Goal: Transaction & Acquisition: Book appointment/travel/reservation

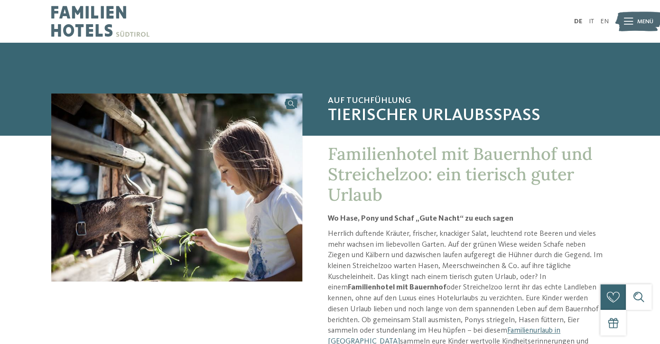
click at [627, 26] on div at bounding box center [628, 21] width 9 height 21
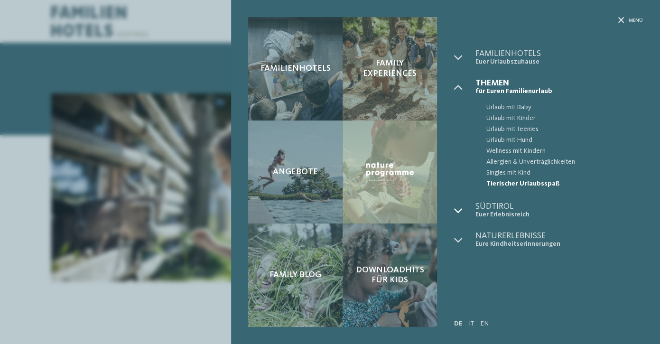
click at [463, 210] on div at bounding box center [464, 210] width 21 height 17
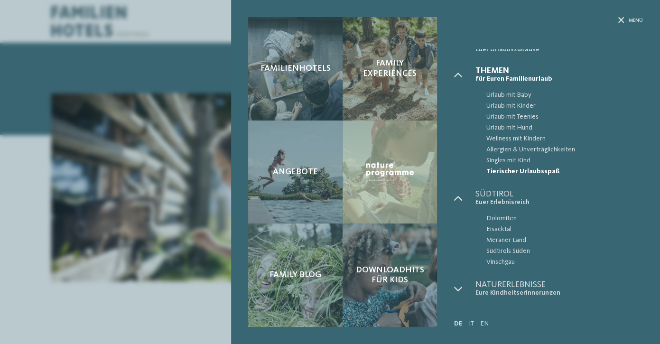
scroll to position [15, 0]
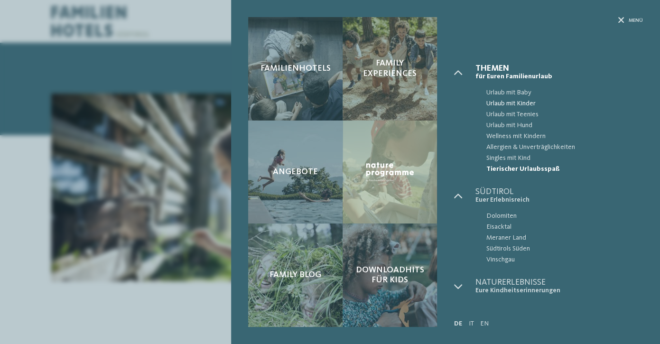
click at [504, 104] on span "Urlaub mit Kinder" at bounding box center [564, 103] width 157 height 11
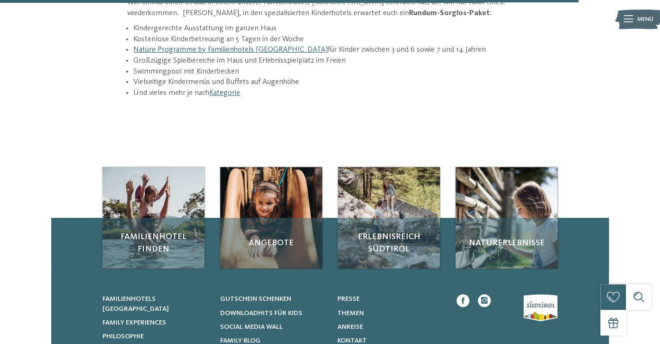
scroll to position [1307, 0]
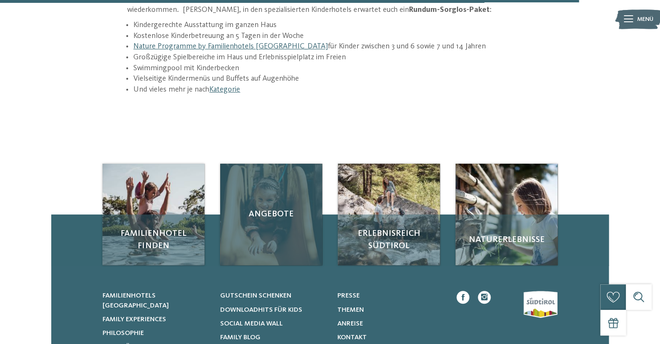
click at [272, 200] on div "Angebote" at bounding box center [271, 215] width 102 height 102
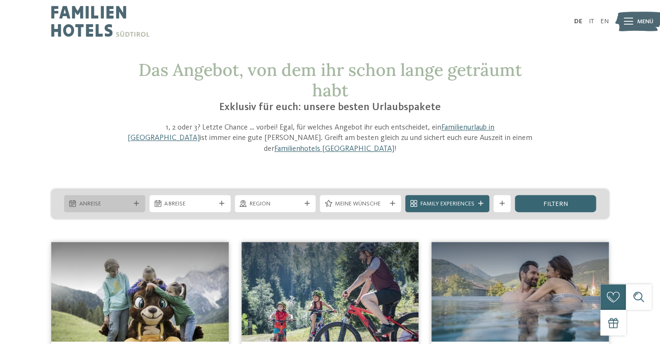
click at [119, 200] on span "Anreise" at bounding box center [104, 204] width 51 height 9
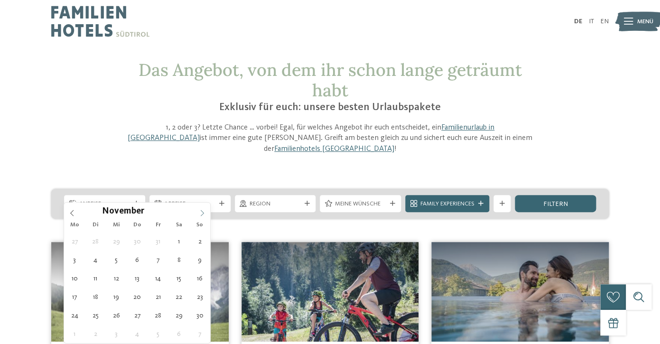
click at [200, 216] on icon at bounding box center [202, 213] width 7 height 7
type input "****"
click at [200, 216] on icon at bounding box center [202, 213] width 7 height 7
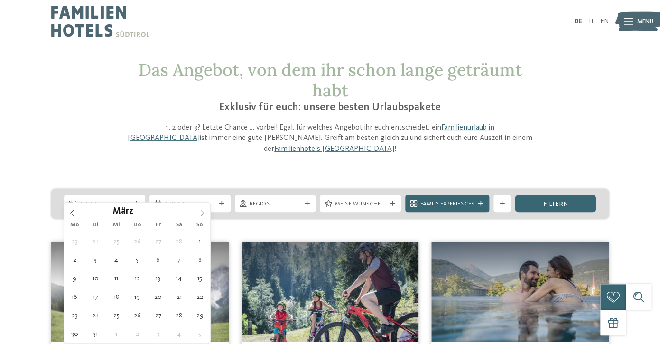
click at [200, 216] on icon at bounding box center [202, 213] width 7 height 7
click at [202, 215] on icon at bounding box center [202, 213] width 7 height 7
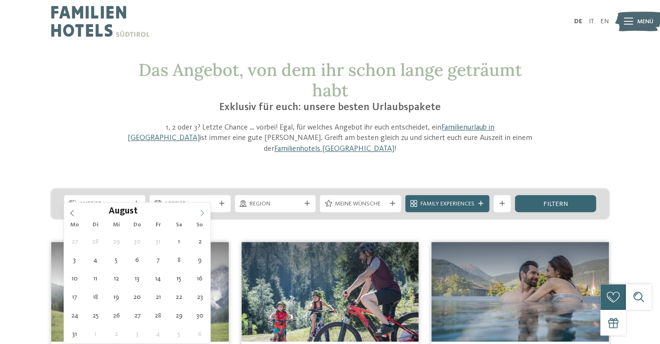
click at [202, 215] on icon at bounding box center [202, 213] width 7 height 7
click at [74, 213] on icon at bounding box center [72, 213] width 7 height 7
type div "[DATE]"
type input "****"
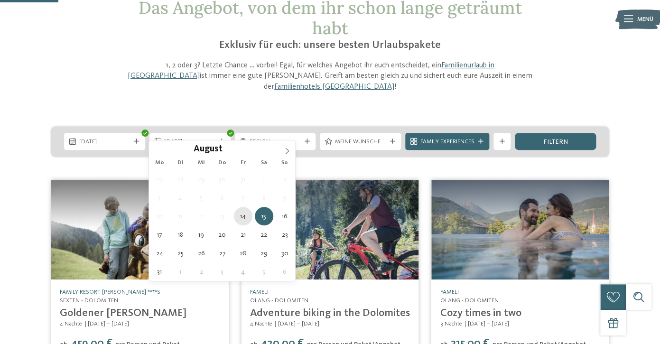
scroll to position [74, 0]
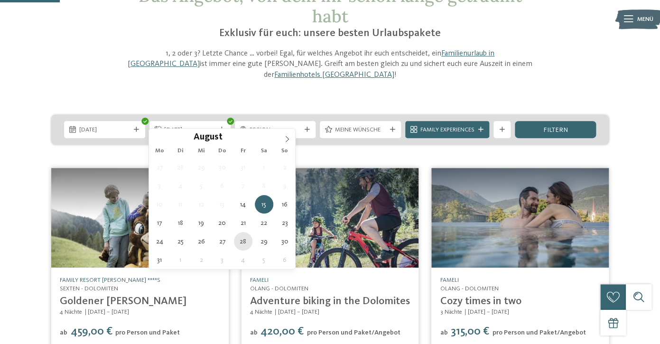
type div "[DATE]"
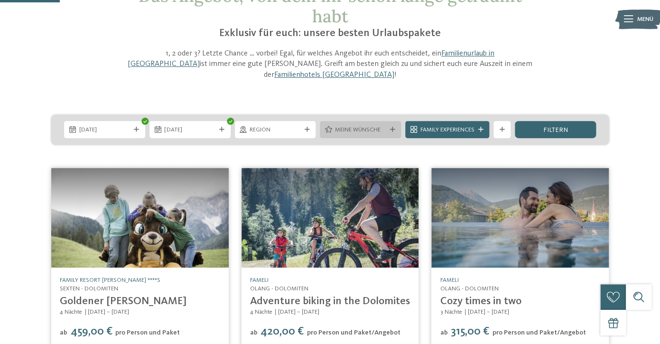
click at [357, 126] on span "Meine Wünsche" at bounding box center [360, 130] width 51 height 9
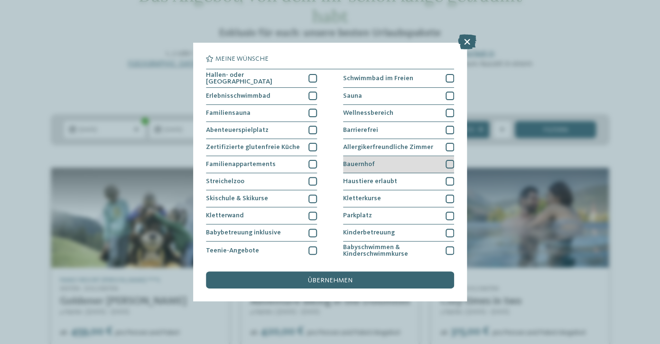
click at [450, 164] on div at bounding box center [450, 164] width 9 height 9
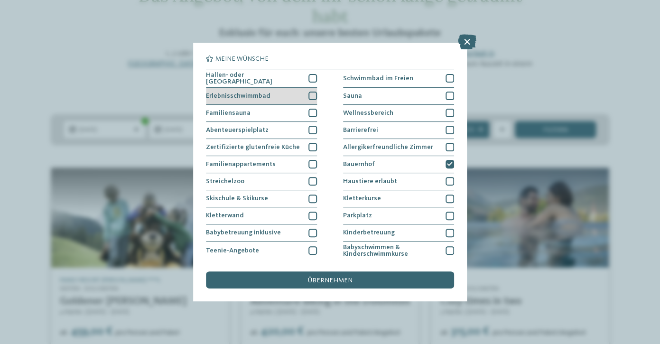
click at [312, 94] on div at bounding box center [313, 96] width 9 height 9
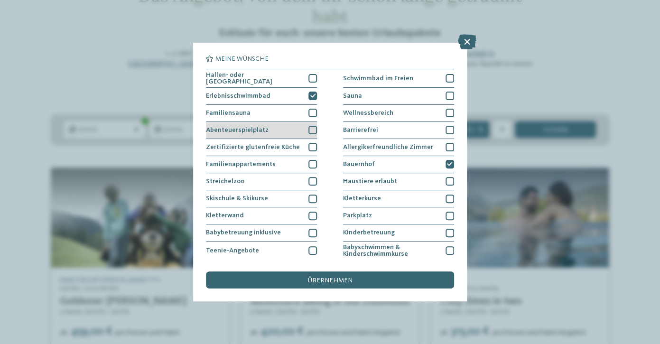
click at [314, 129] on div at bounding box center [313, 130] width 9 height 9
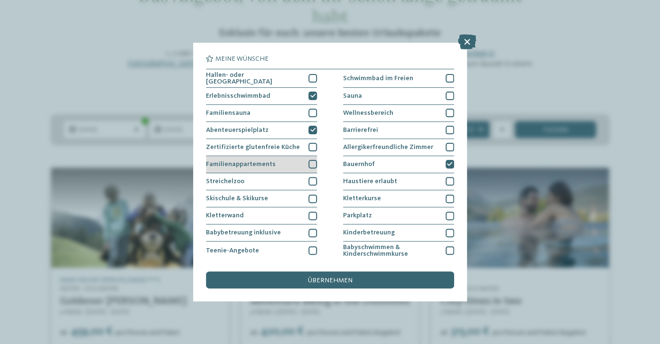
click at [314, 166] on div at bounding box center [313, 164] width 9 height 9
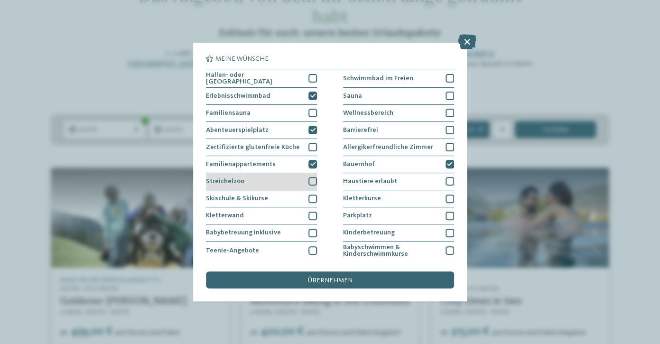
click at [312, 182] on div at bounding box center [313, 181] width 9 height 9
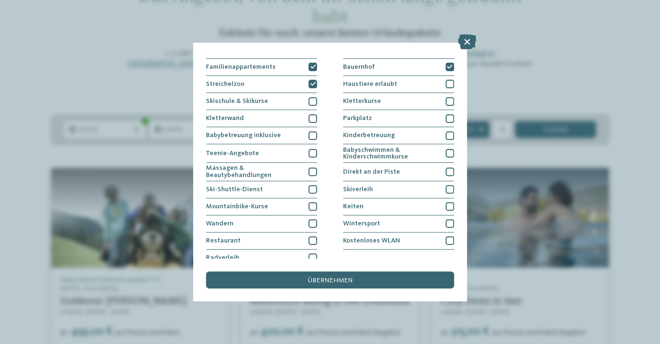
scroll to position [104, 0]
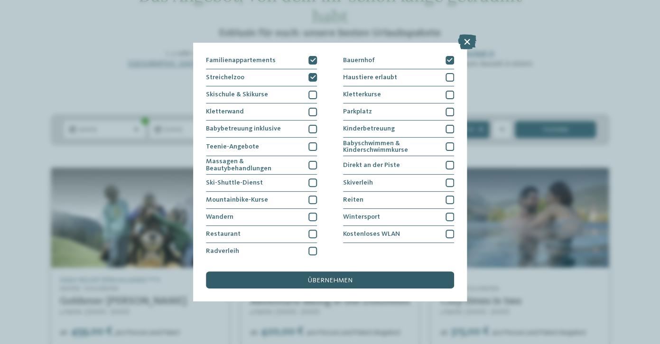
click at [338, 279] on span "übernehmen" at bounding box center [330, 280] width 45 height 7
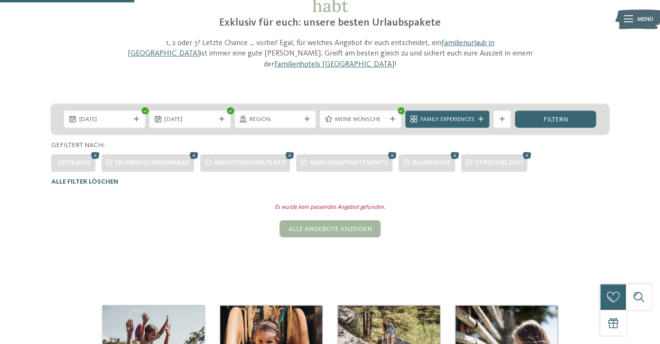
scroll to position [81, 0]
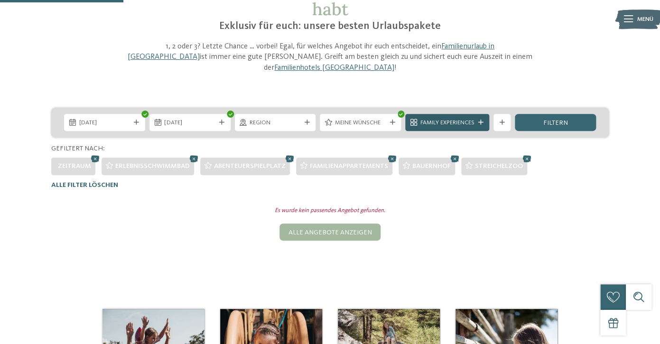
click at [479, 120] on icon at bounding box center [481, 122] width 5 height 5
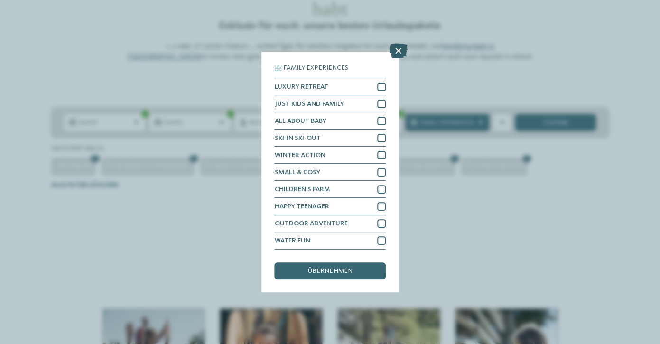
click at [402, 49] on icon at bounding box center [398, 51] width 19 height 15
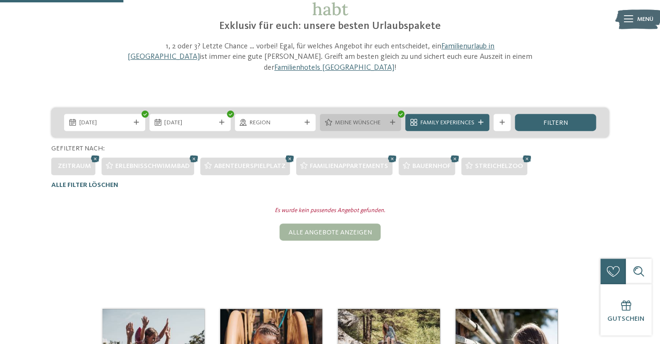
click at [394, 120] on icon at bounding box center [392, 122] width 5 height 5
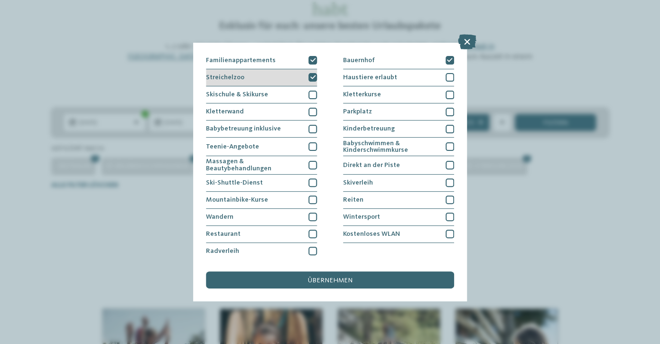
click at [300, 78] on div "Streichelzoo" at bounding box center [261, 77] width 111 height 17
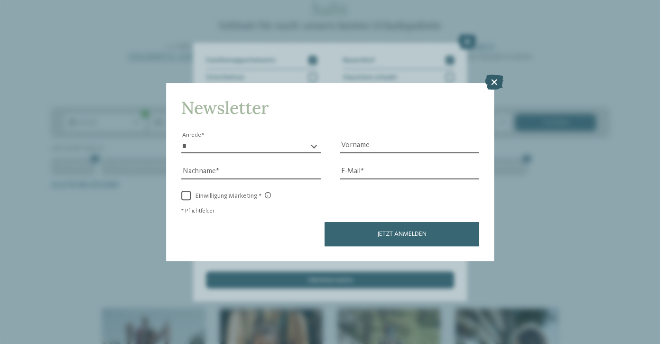
click at [494, 84] on icon at bounding box center [494, 82] width 19 height 15
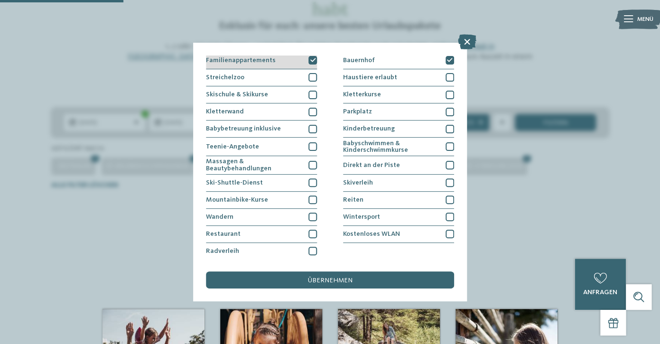
click at [310, 62] on div at bounding box center [313, 60] width 9 height 9
click at [448, 66] on div "Bauernhof" at bounding box center [398, 60] width 111 height 17
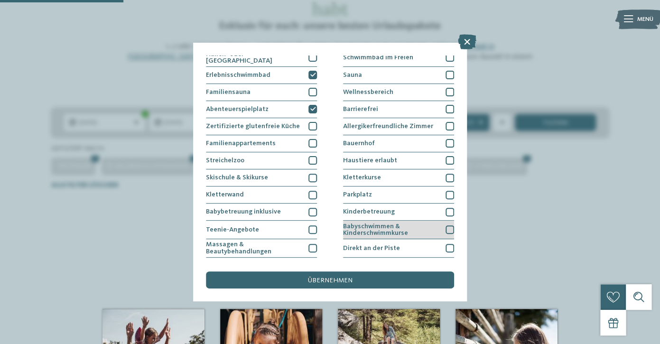
scroll to position [0, 0]
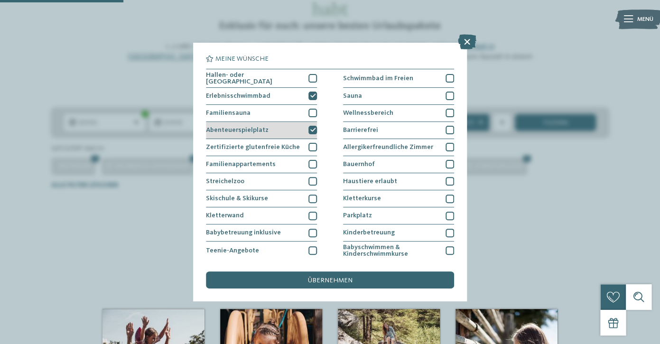
click at [294, 132] on div "Abenteuerspielplatz" at bounding box center [261, 130] width 111 height 17
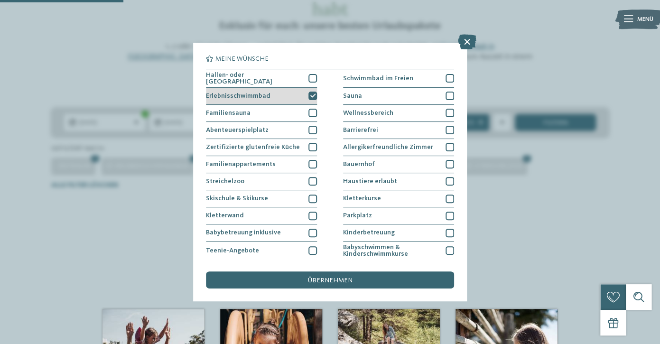
click at [298, 89] on div "Erlebnisschwimmbad" at bounding box center [261, 96] width 111 height 17
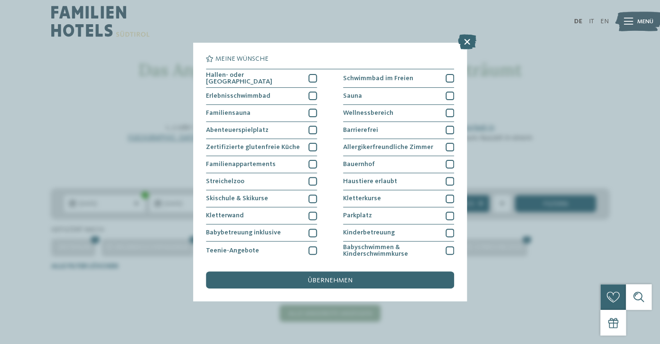
click at [348, 286] on div "übernehmen" at bounding box center [330, 280] width 248 height 17
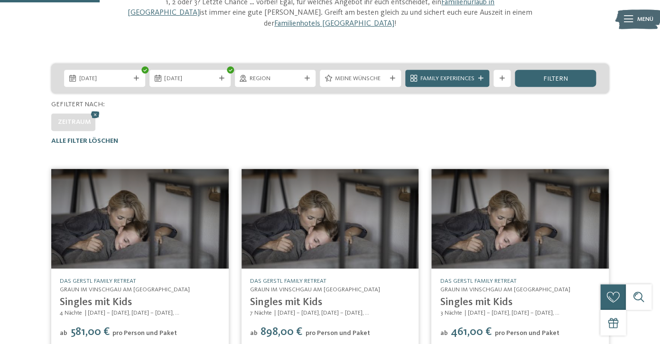
scroll to position [106, 0]
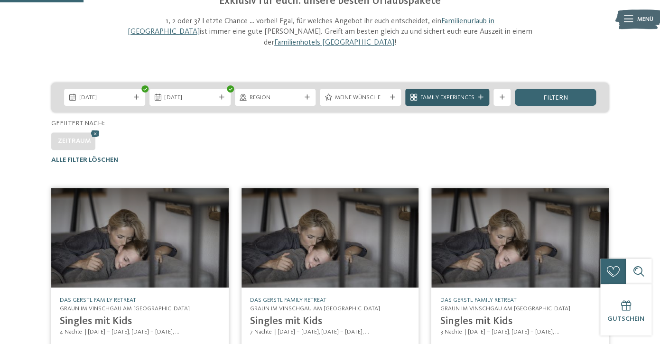
click at [464, 94] on span "Family Experiences" at bounding box center [448, 98] width 54 height 9
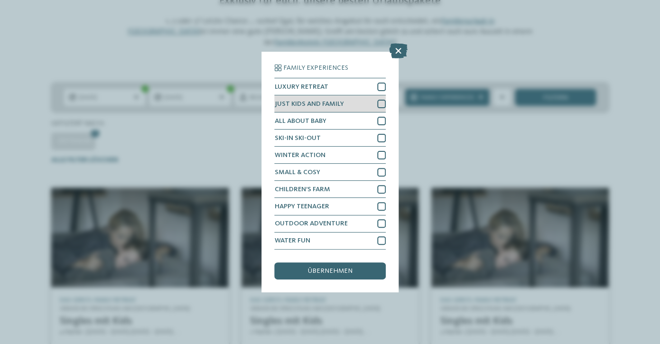
click at [380, 106] on div at bounding box center [381, 104] width 9 height 9
click at [339, 272] on span "übernehmen" at bounding box center [330, 271] width 45 height 7
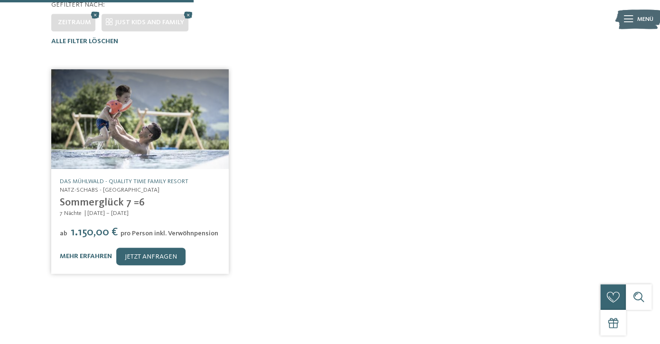
scroll to position [225, 0]
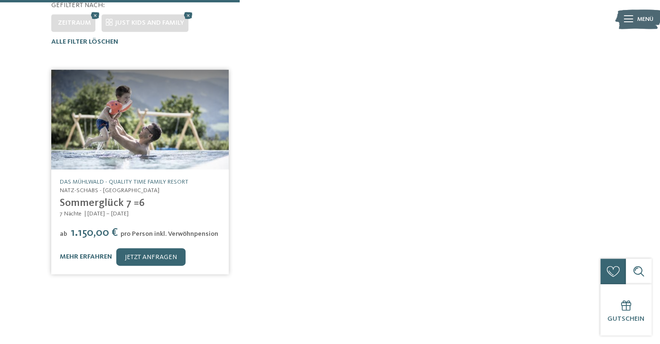
click at [111, 198] on link "Sommerglück 7 =6" at bounding box center [102, 203] width 85 height 10
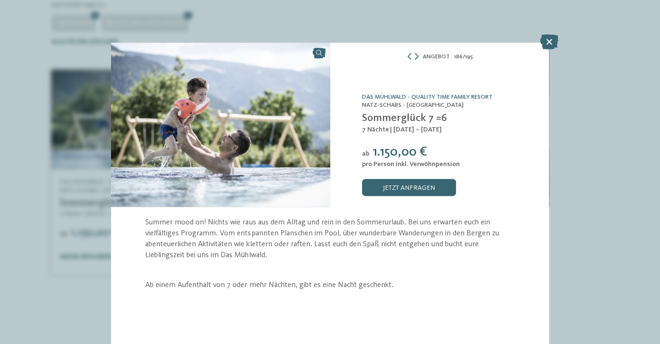
click at [417, 58] on icon at bounding box center [417, 56] width 4 height 7
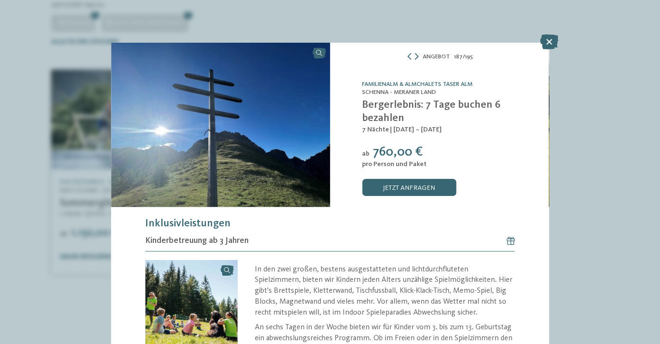
click at [418, 56] on icon at bounding box center [417, 56] width 4 height 7
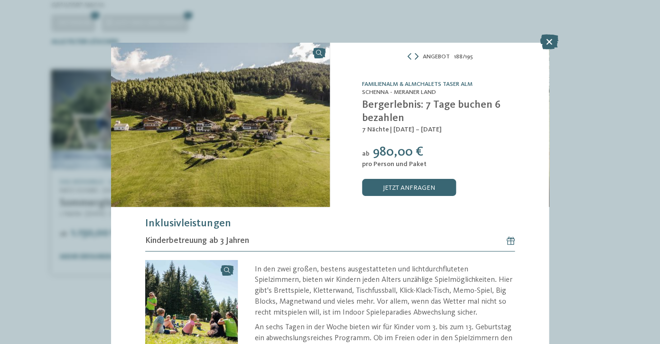
click at [418, 56] on icon at bounding box center [417, 56] width 4 height 7
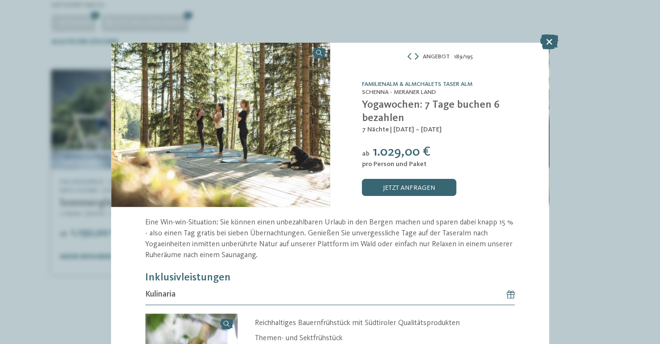
click at [418, 56] on icon at bounding box center [417, 56] width 4 height 7
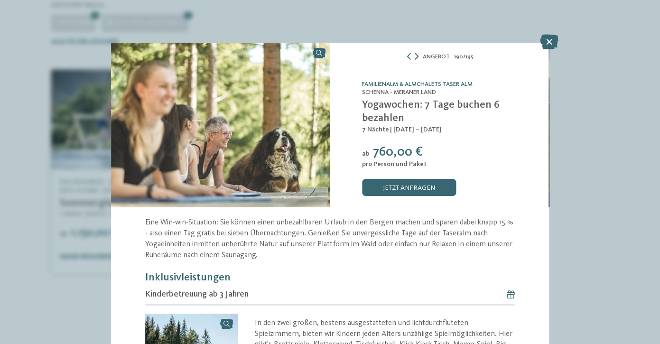
click at [418, 56] on icon at bounding box center [416, 56] width 4 height 7
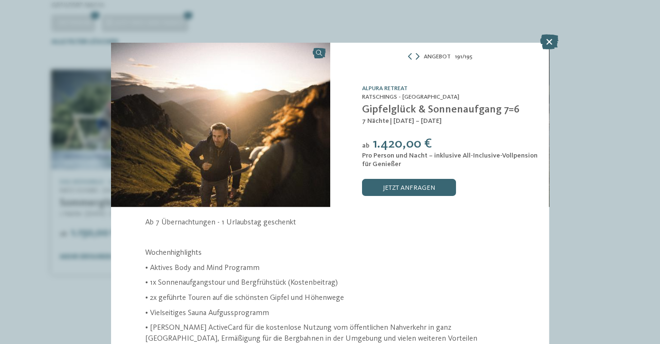
click at [418, 56] on icon at bounding box center [417, 56] width 4 height 7
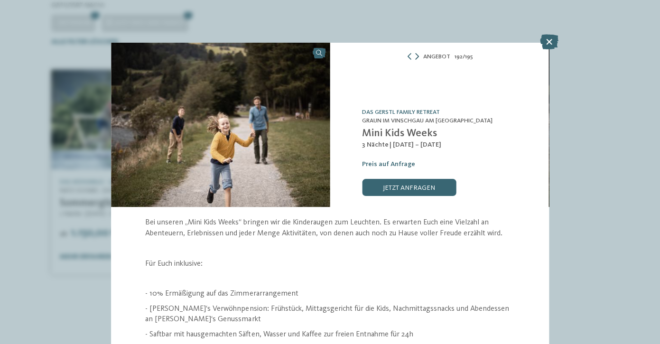
click at [418, 56] on icon at bounding box center [417, 56] width 4 height 7
click at [548, 43] on icon at bounding box center [549, 41] width 19 height 15
